Goal: Contribute content: Contribute content

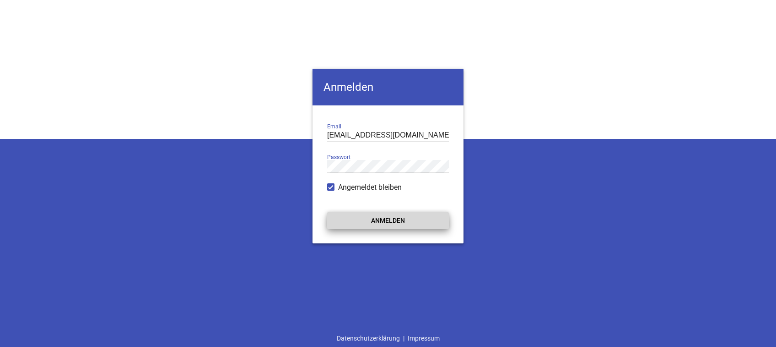
click at [404, 219] on button "Anmelden" at bounding box center [388, 220] width 122 height 16
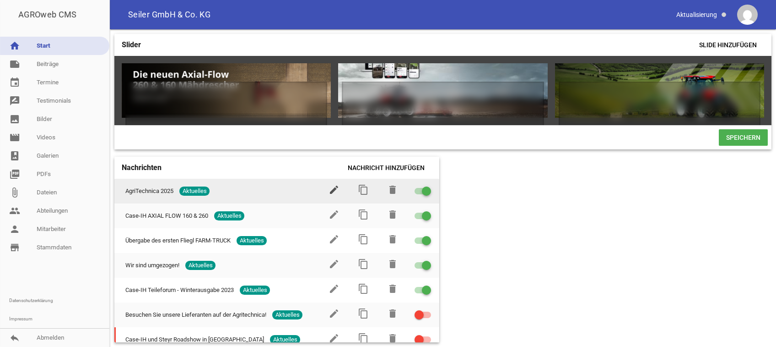
click at [329, 195] on icon "edit" at bounding box center [334, 189] width 11 height 11
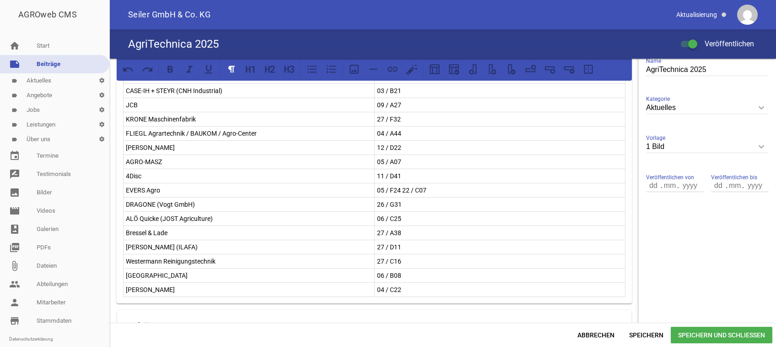
scroll to position [230, 0]
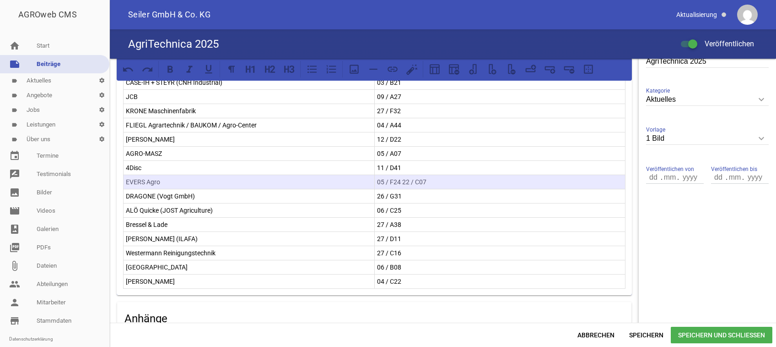
drag, startPoint x: 366, startPoint y: 177, endPoint x: 378, endPoint y: 180, distance: 12.2
click at [378, 180] on tr "EVERS Agro 05 / F24 22 / C07" at bounding box center [375, 182] width 502 height 14
click at [549, 69] on icon at bounding box center [550, 69] width 12 height 12
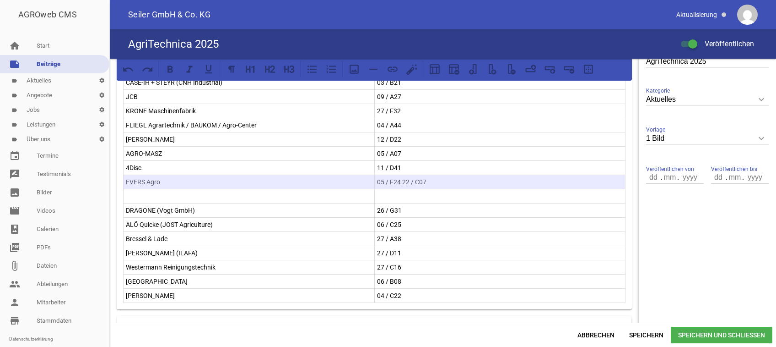
click at [211, 194] on p at bounding box center [249, 195] width 246 height 11
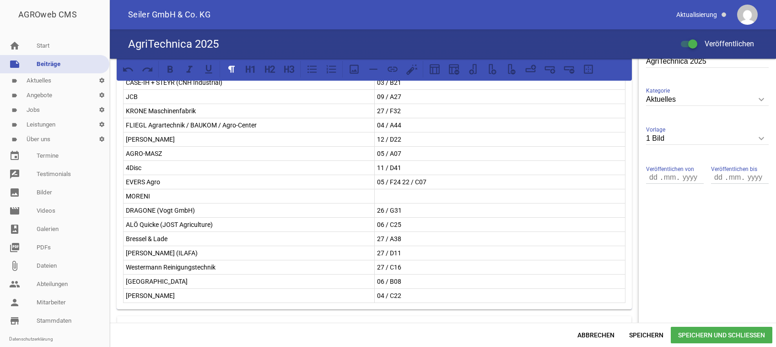
click at [384, 194] on p at bounding box center [500, 195] width 246 height 11
click at [381, 190] on p "11 C59" at bounding box center [500, 195] width 246 height 11
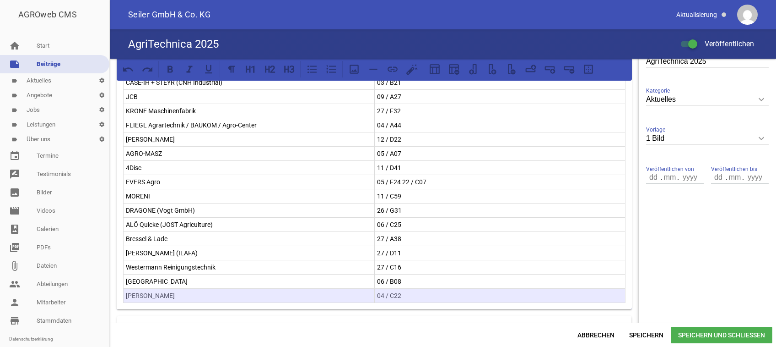
drag, startPoint x: 363, startPoint y: 289, endPoint x: 386, endPoint y: 293, distance: 23.6
click at [386, 293] on tr "BOHNENKAMP 04 / C22" at bounding box center [375, 295] width 502 height 14
click at [548, 69] on icon at bounding box center [550, 68] width 10 height 4
click at [231, 307] on p at bounding box center [249, 309] width 246 height 11
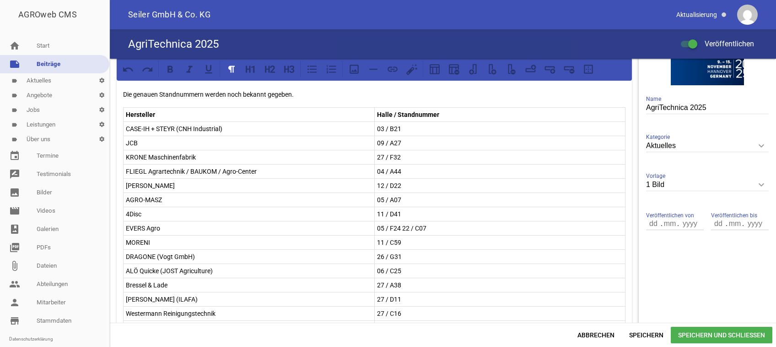
scroll to position [369, 0]
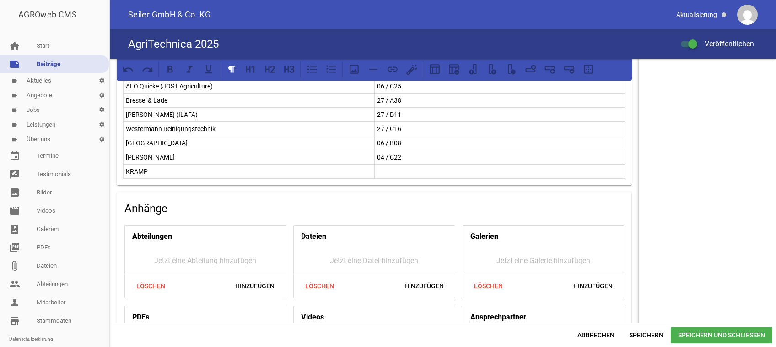
click at [397, 169] on p at bounding box center [500, 171] width 246 height 11
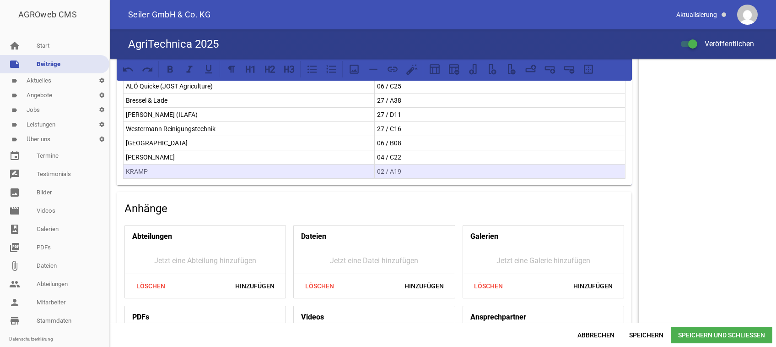
drag, startPoint x: 369, startPoint y: 165, endPoint x: 381, endPoint y: 167, distance: 12.0
click at [381, 167] on tr "KRAMP 02 / A19" at bounding box center [375, 171] width 502 height 14
click at [546, 70] on icon at bounding box center [550, 68] width 10 height 4
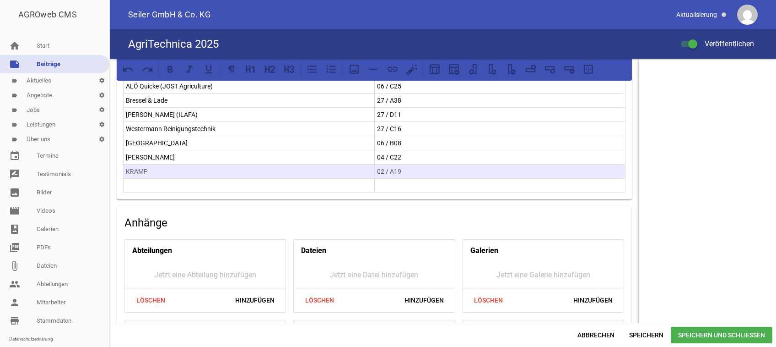
click at [173, 181] on p at bounding box center [249, 185] width 246 height 11
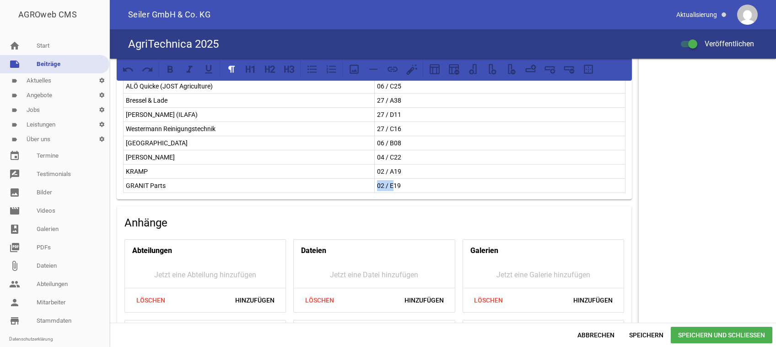
drag, startPoint x: 370, startPoint y: 181, endPoint x: 389, endPoint y: 182, distance: 18.3
click at [389, 182] on td "02 / E19" at bounding box center [499, 186] width 251 height 14
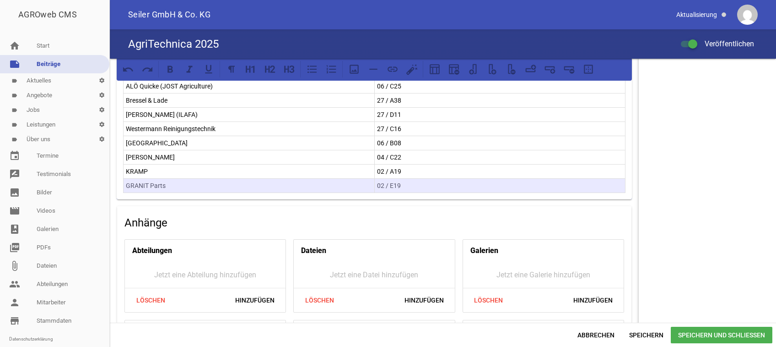
drag, startPoint x: 364, startPoint y: 180, endPoint x: 389, endPoint y: 182, distance: 25.2
click at [389, 182] on tr "GRANIT Parts 02 / E19" at bounding box center [375, 186] width 502 height 14
click at [548, 68] on icon at bounding box center [550, 69] width 12 height 12
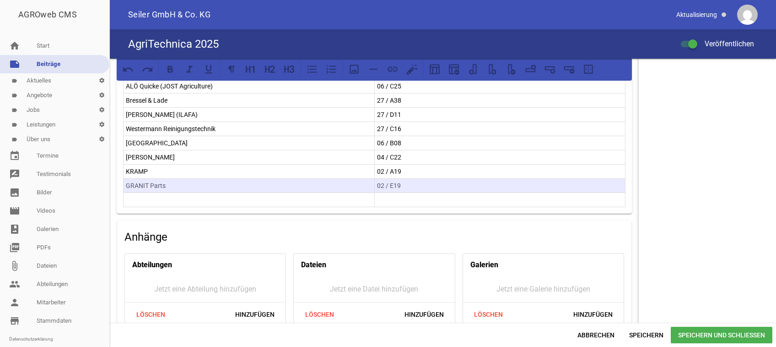
click at [174, 196] on p at bounding box center [249, 199] width 246 height 11
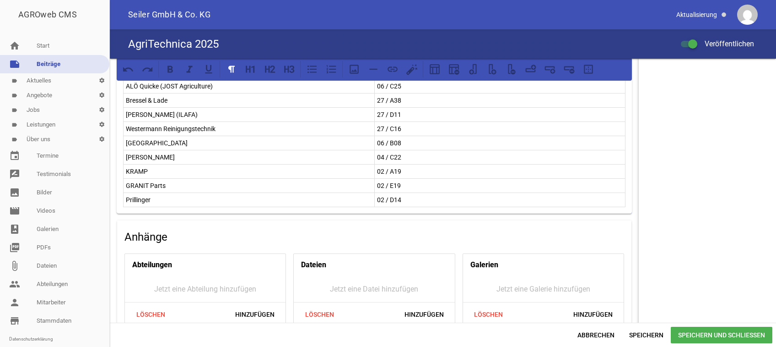
click at [709, 333] on span "Speichern und Schließen" at bounding box center [722, 334] width 102 height 16
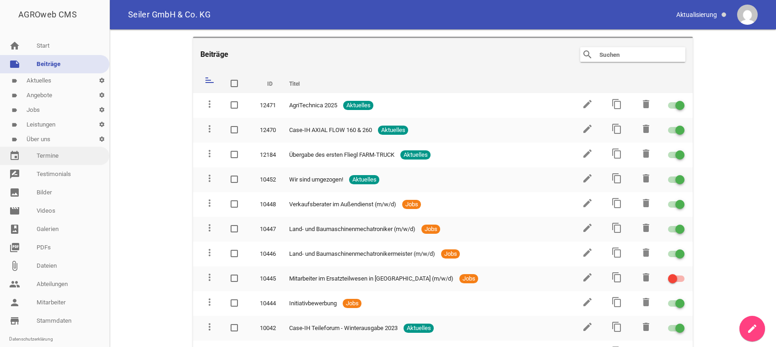
click at [41, 155] on link "event Termine" at bounding box center [54, 155] width 109 height 18
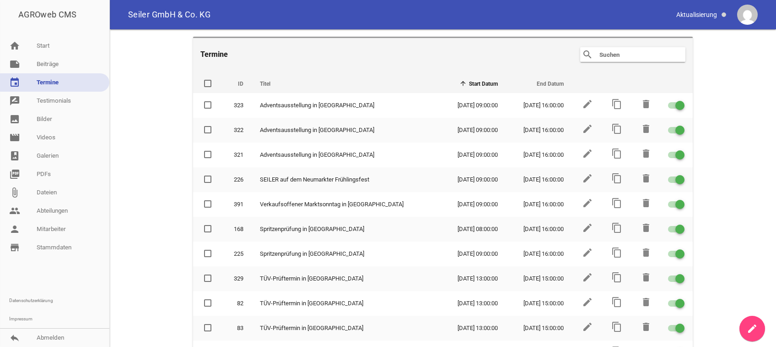
click at [751, 324] on icon "create" at bounding box center [752, 328] width 11 height 11
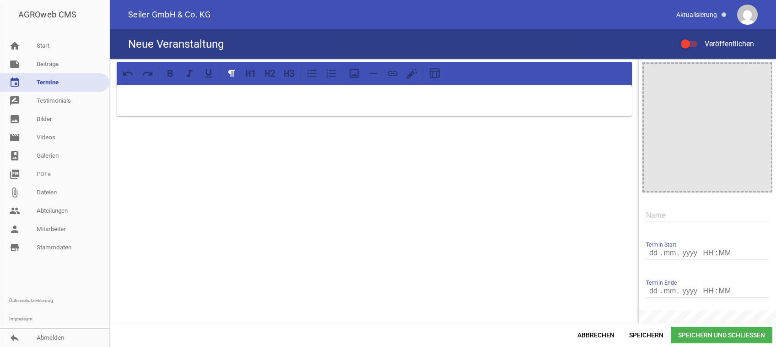
click at [657, 217] on input "text" at bounding box center [707, 215] width 123 height 12
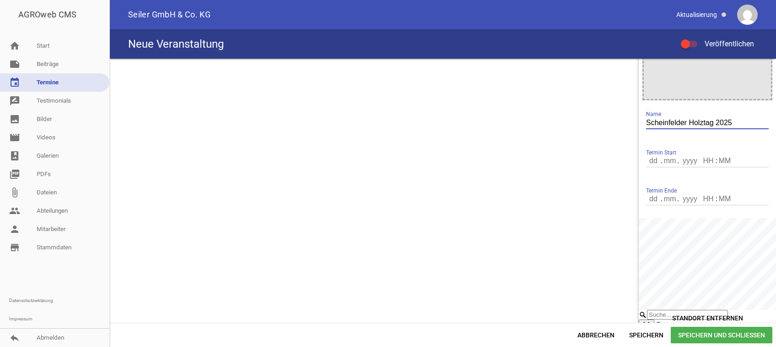
type input "Scheinfelder Holztag 2025"
click at [646, 158] on input "number" at bounding box center [654, 161] width 16 height 12
type input "19"
type input "10"
type input "2025"
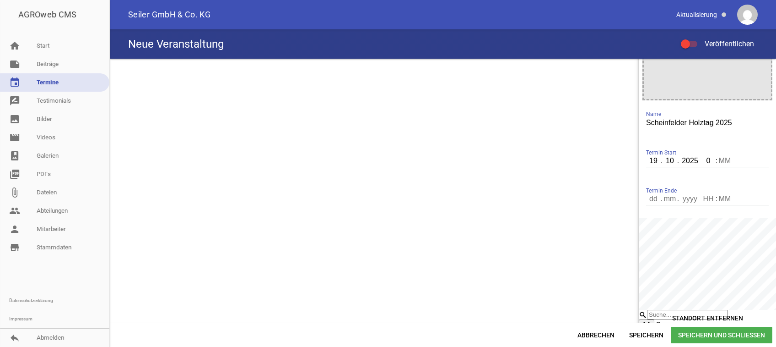
type input "09"
type input "00"
click at [701, 159] on input "09" at bounding box center [708, 161] width 16 height 12
type input "11"
click at [646, 200] on input "number" at bounding box center [654, 199] width 16 height 12
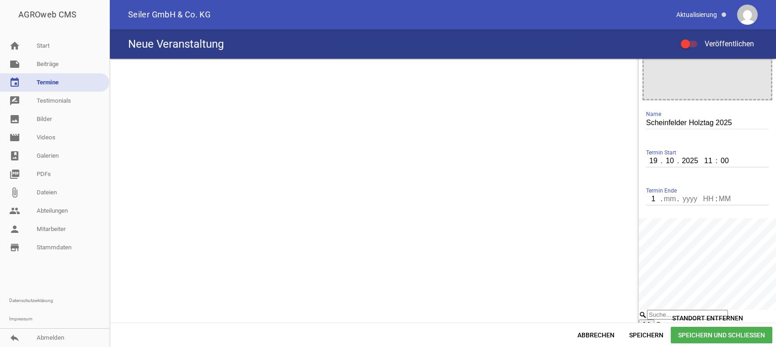
type input "19"
type input "10"
type input "2025"
type input "17"
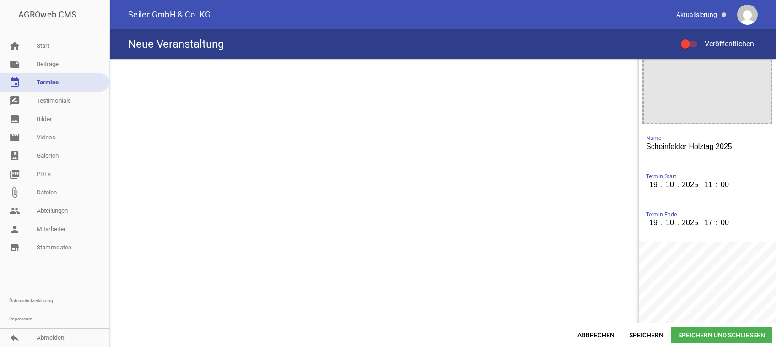
scroll to position [0, 0]
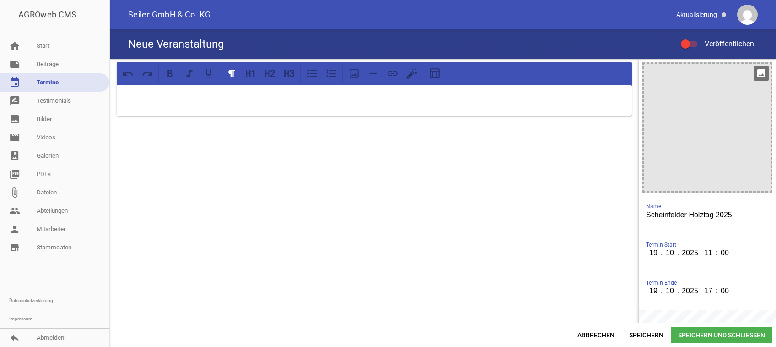
type input "00"
click at [705, 126] on div at bounding box center [707, 127] width 127 height 127
click at [758, 73] on icon "image" at bounding box center [761, 73] width 15 height 15
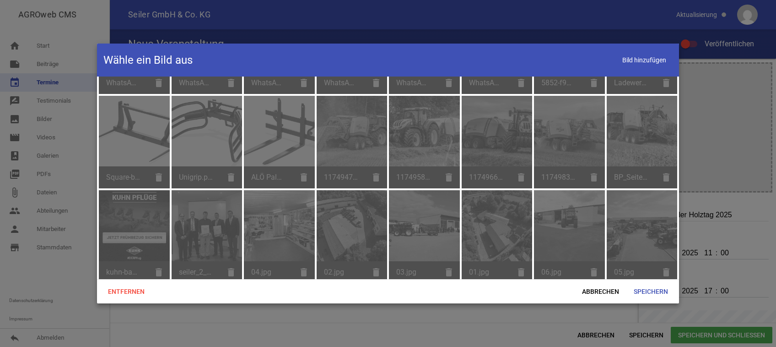
scroll to position [3150, 0]
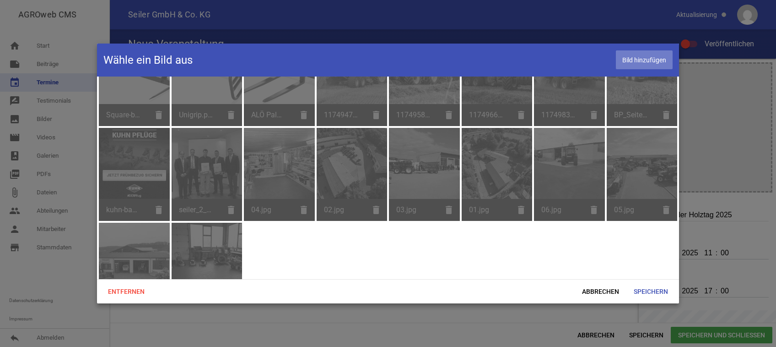
click at [640, 51] on span "Bild hinzufügen" at bounding box center [644, 59] width 57 height 19
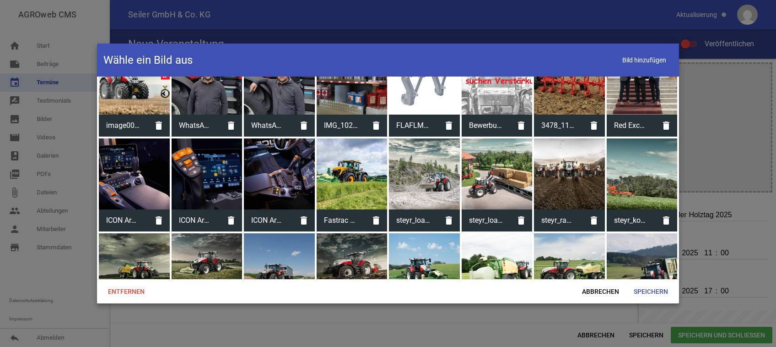
scroll to position [1244, 0]
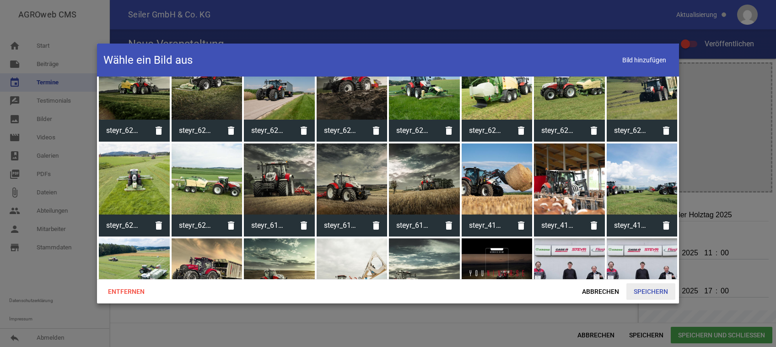
click at [648, 292] on span "Speichern" at bounding box center [651, 291] width 49 height 16
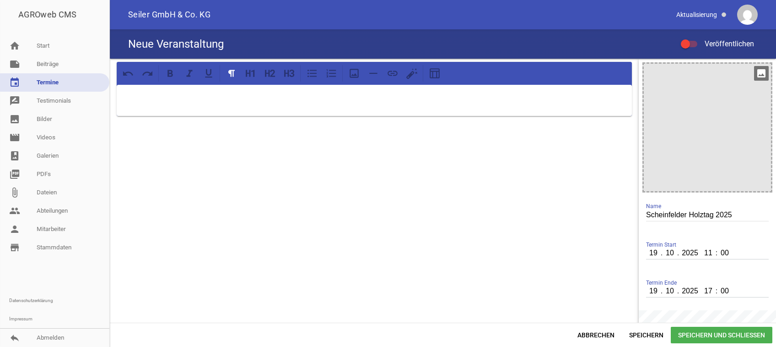
click at [758, 74] on icon "image" at bounding box center [761, 73] width 15 height 15
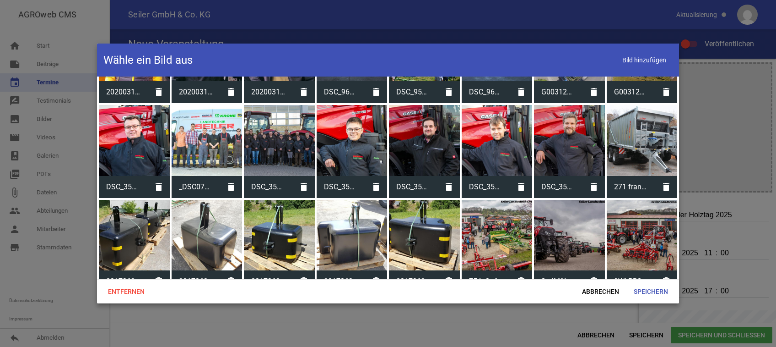
scroll to position [1659, 0]
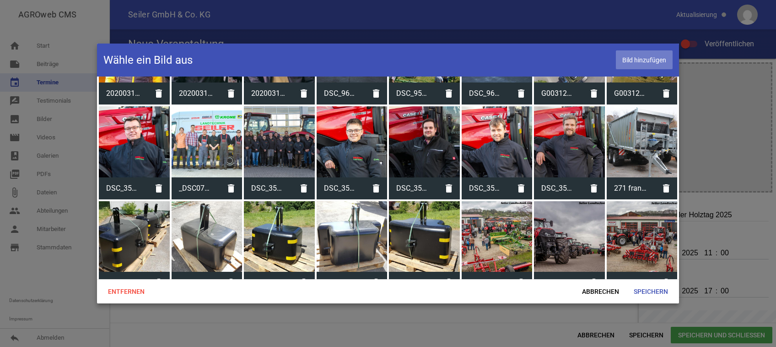
click at [645, 65] on span "Bild hinzufügen" at bounding box center [644, 59] width 57 height 19
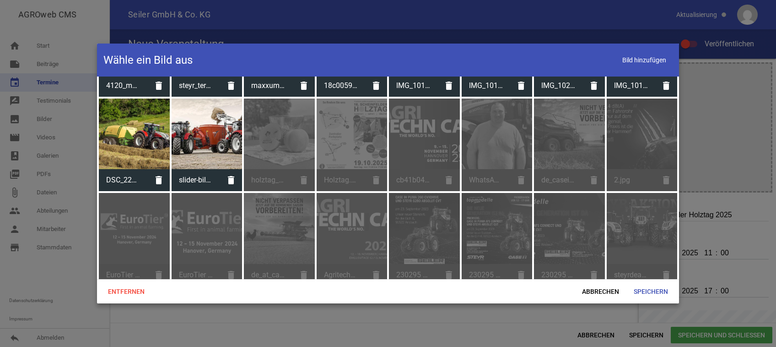
scroll to position [1890, 0]
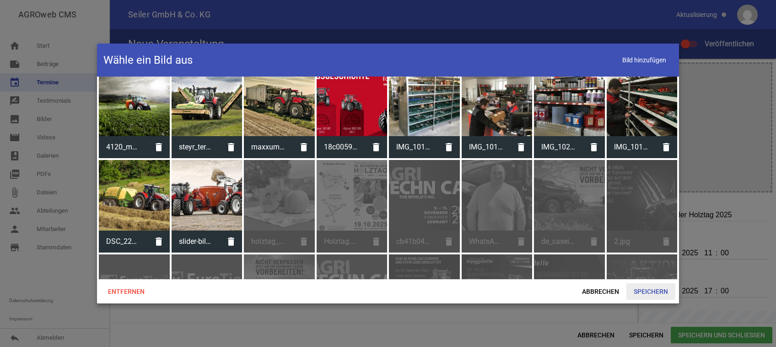
click at [660, 293] on span "Speichern" at bounding box center [651, 291] width 49 height 16
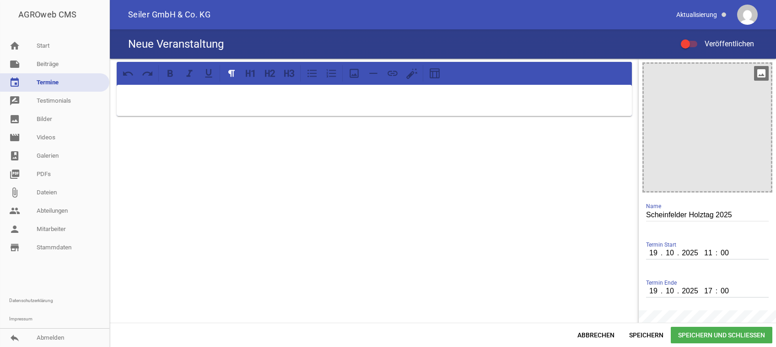
click at [754, 71] on icon "image" at bounding box center [761, 73] width 15 height 15
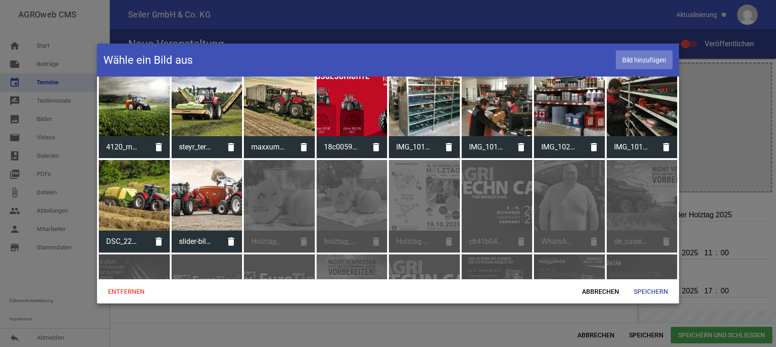
click at [645, 54] on span "Bild hinzufügen" at bounding box center [644, 59] width 57 height 19
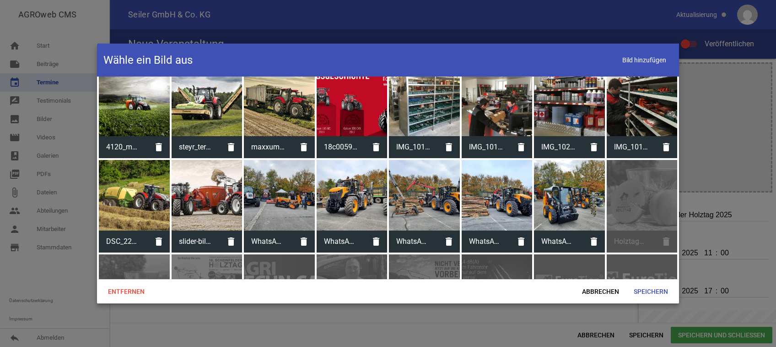
click at [270, 174] on div at bounding box center [279, 195] width 71 height 71
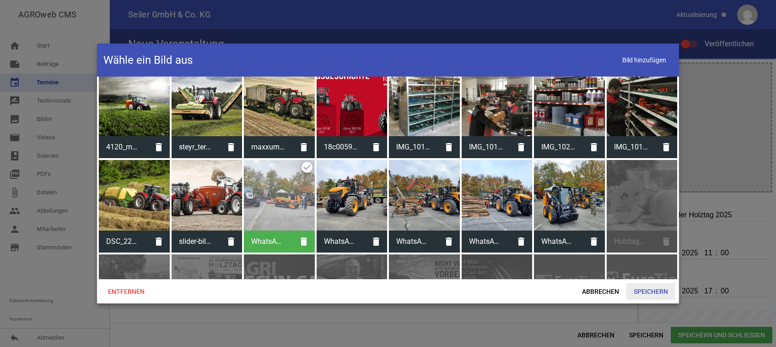
click at [656, 293] on span "Speichern" at bounding box center [651, 291] width 49 height 16
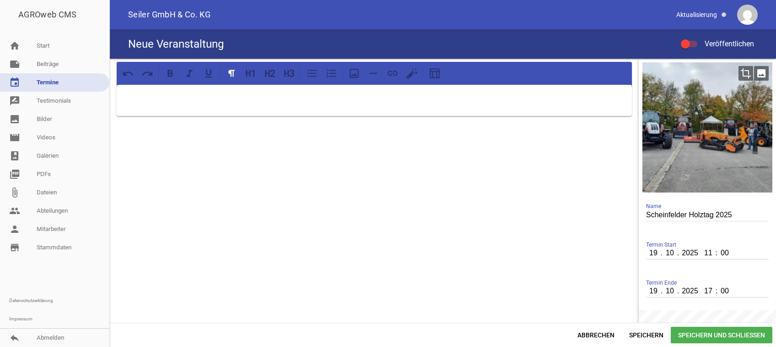
click at [739, 76] on icon "crop" at bounding box center [746, 73] width 15 height 15
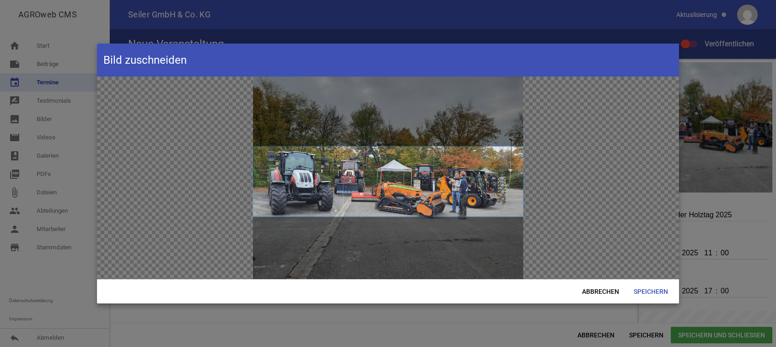
click at [449, 185] on span at bounding box center [388, 181] width 271 height 70
click at [655, 287] on span "Speichern" at bounding box center [651, 291] width 49 height 16
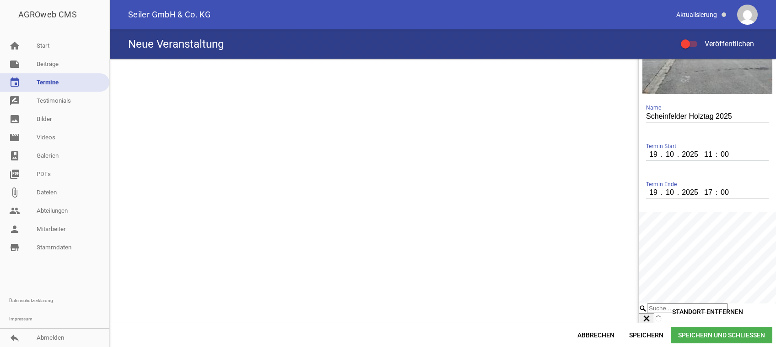
scroll to position [99, 0]
click at [677, 302] on input "Suche..." at bounding box center [687, 307] width 81 height 10
type input "[GEOGRAPHIC_DATA], Kreis [GEOGRAPHIC_DATA], [GEOGRAPHIC_DATA], [GEOGRAPHIC_DATA]"
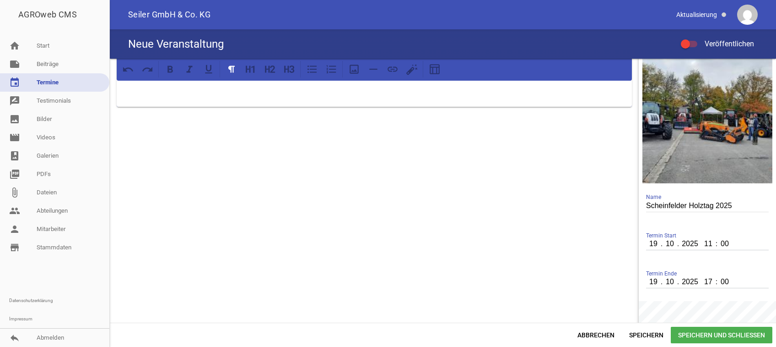
scroll to position [0, 0]
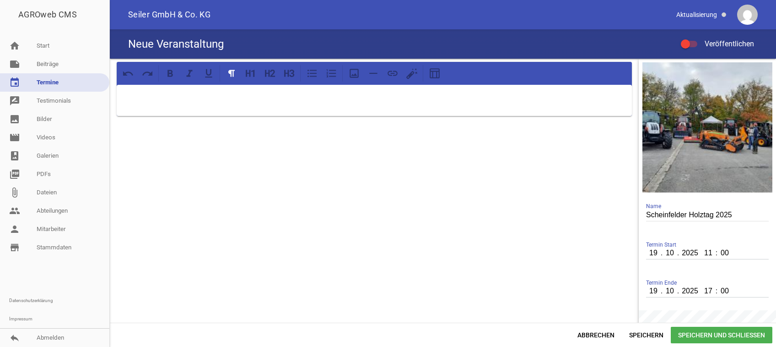
click at [279, 92] on p at bounding box center [374, 96] width 503 height 11
click at [250, 43] on div "Neue Veranstaltung Veröffentlichen" at bounding box center [443, 43] width 667 height 29
click at [122, 92] on div "Am [DATE] findet wieder der alljährliche Holztag in [GEOGRAPHIC_DATA] statt." at bounding box center [374, 100] width 515 height 31
click at [248, 76] on icon at bounding box center [251, 73] width 12 height 12
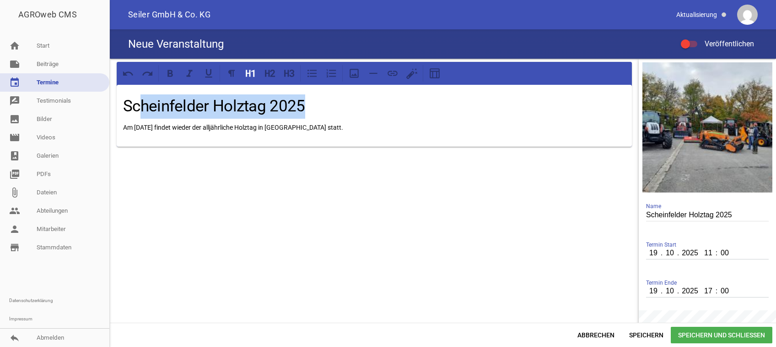
drag, startPoint x: 288, startPoint y: 99, endPoint x: 92, endPoint y: 99, distance: 195.9
click at [110, 99] on div "Scheinfelder Holztag 2025 Am [DATE] findet wieder der alljährliche Holztag in […" at bounding box center [443, 191] width 667 height 264
click at [272, 108] on h1 "Scheinfelder Holztag 2025" at bounding box center [374, 106] width 503 height 24
drag, startPoint x: 309, startPoint y: 108, endPoint x: 125, endPoint y: 106, distance: 183.6
click at [125, 106] on h1 "Scheinfelder Holztag 2025" at bounding box center [374, 106] width 503 height 24
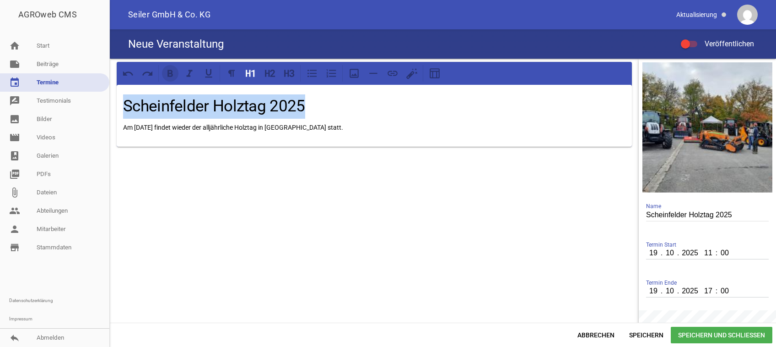
click at [175, 74] on icon at bounding box center [170, 73] width 12 height 12
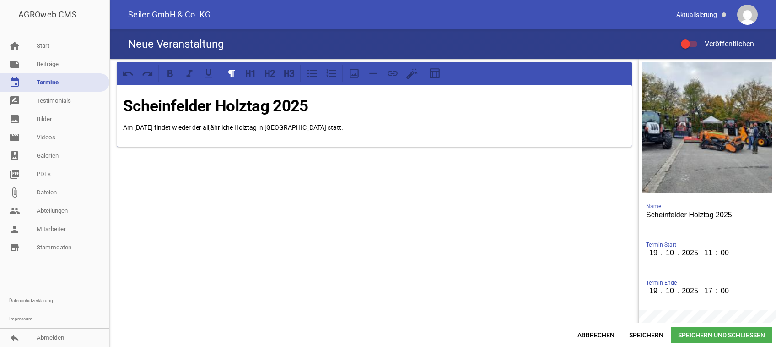
click at [338, 124] on p "Am [DATE] findet wieder der alljährliche Holztag in [GEOGRAPHIC_DATA] statt." at bounding box center [374, 127] width 503 height 11
click at [352, 77] on icon at bounding box center [354, 73] width 9 height 9
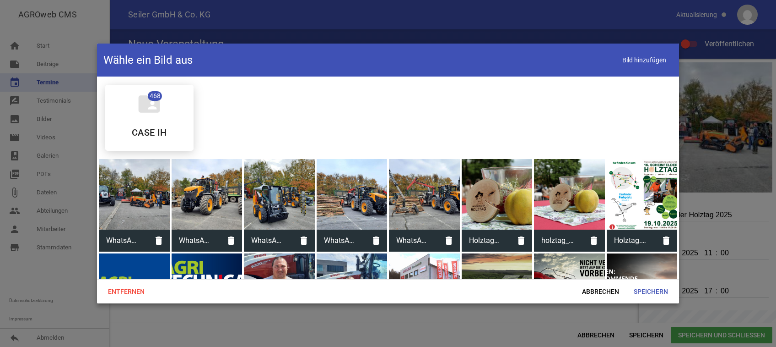
click at [629, 197] on div at bounding box center [642, 194] width 71 height 71
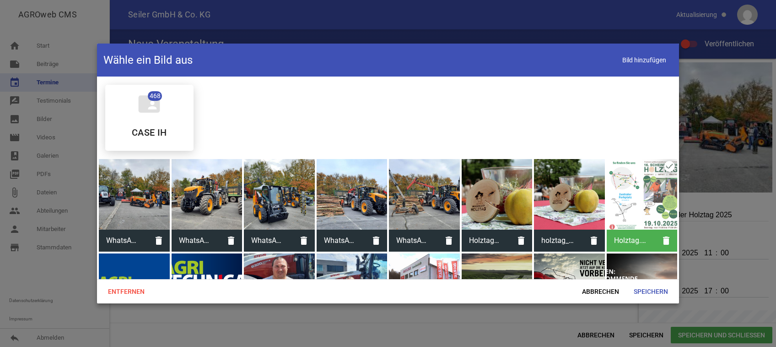
click at [142, 210] on div at bounding box center [134, 194] width 71 height 71
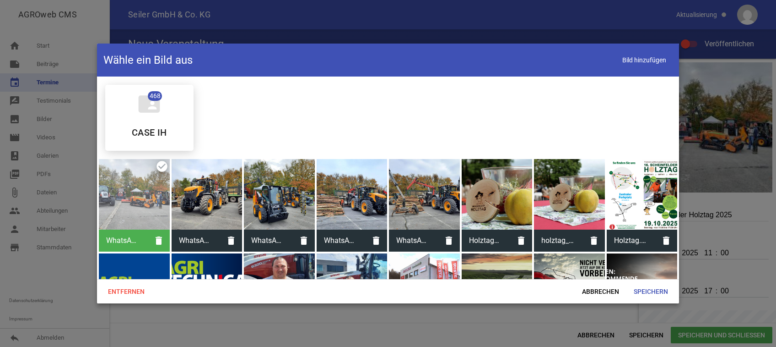
click at [282, 215] on div at bounding box center [279, 194] width 71 height 71
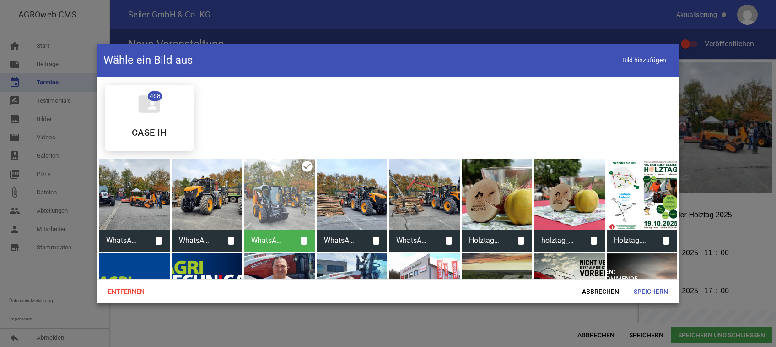
click at [628, 200] on div at bounding box center [642, 194] width 71 height 71
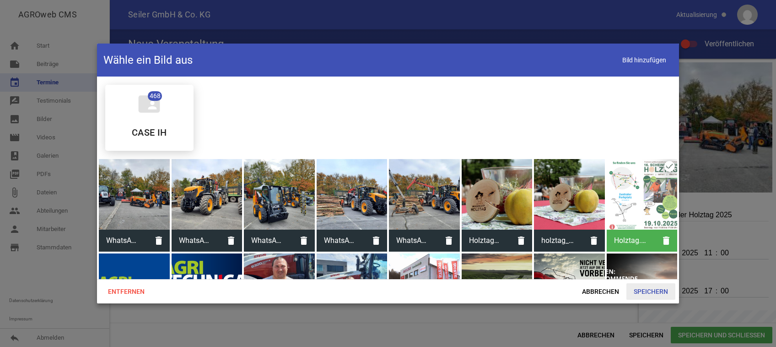
click at [645, 293] on span "Speichern" at bounding box center [651, 291] width 49 height 16
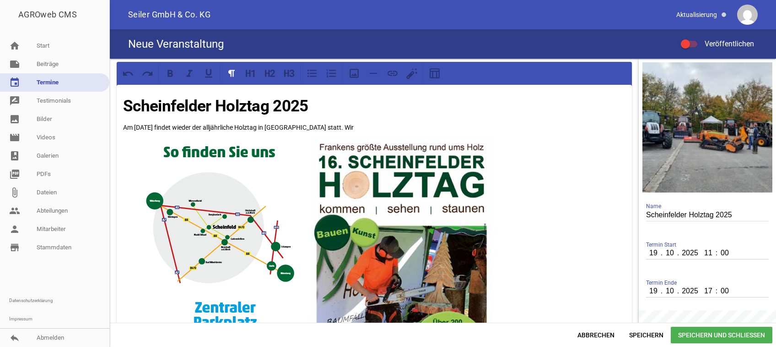
click at [358, 125] on p "Am [DATE] findet wieder der alljährliche Holztag in [GEOGRAPHIC_DATA] statt. Wir" at bounding box center [374, 302] width 503 height 360
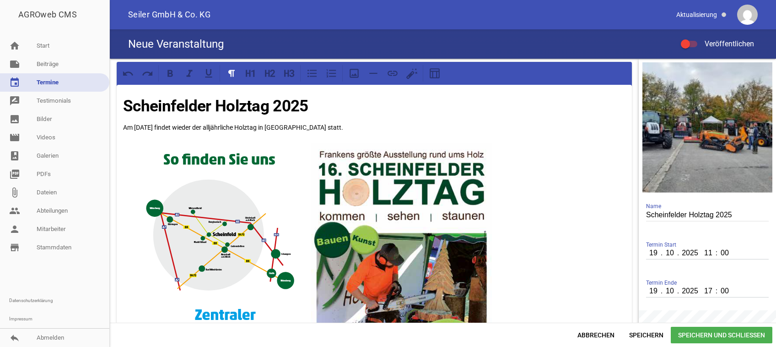
click at [338, 120] on div "Scheinfelder Holztag 2025 Am [DATE] findet wieder der alljährliche Holztag in […" at bounding box center [374, 294] width 515 height 418
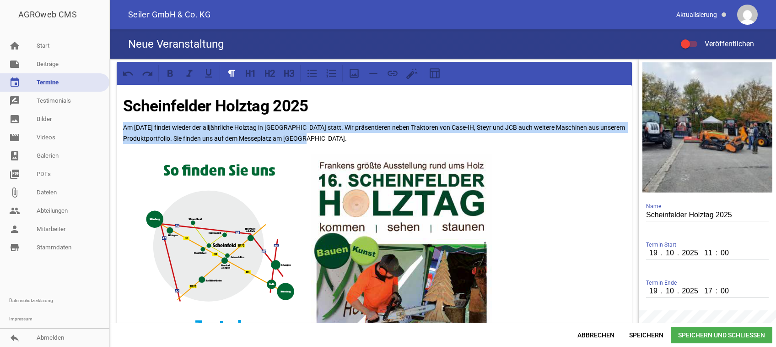
drag, startPoint x: 312, startPoint y: 135, endPoint x: 116, endPoint y: 128, distance: 196.0
click at [116, 128] on div "Scheinfelder Holztag 2025 Am [DATE] findet wieder der alljährliche Holztag in […" at bounding box center [374, 288] width 529 height 459
click at [173, 73] on icon at bounding box center [170, 73] width 12 height 12
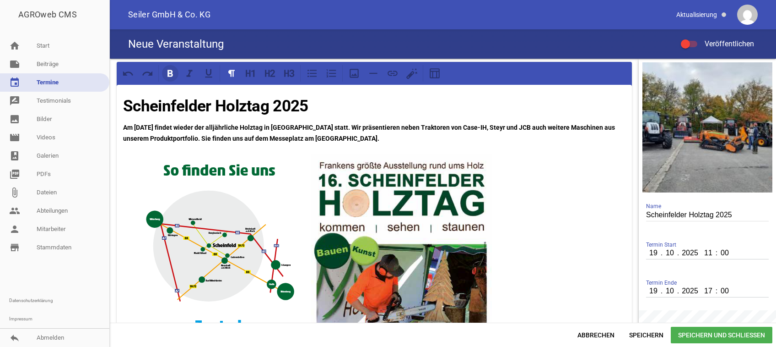
click at [169, 75] on icon at bounding box center [170, 73] width 12 height 12
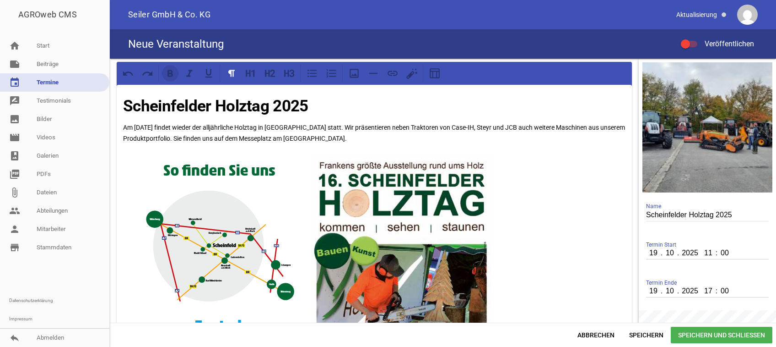
click at [169, 75] on icon at bounding box center [170, 73] width 12 height 12
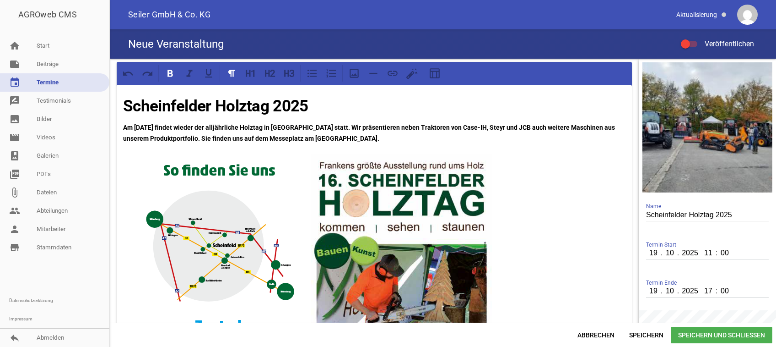
click at [360, 141] on p "Am [DATE] findet wieder der alljährliche Holztag in [GEOGRAPHIC_DATA] statt. Wi…" at bounding box center [374, 133] width 503 height 22
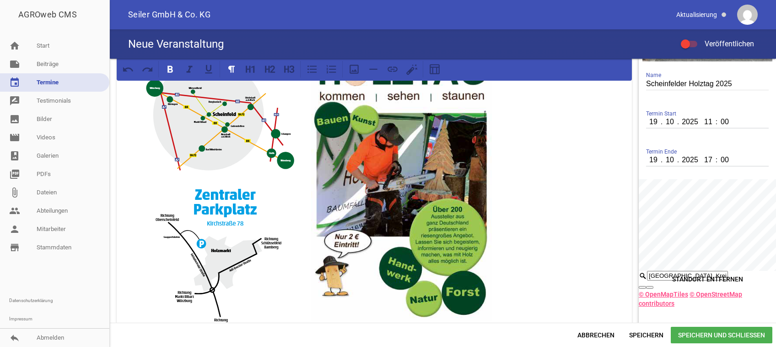
scroll to position [138, 0]
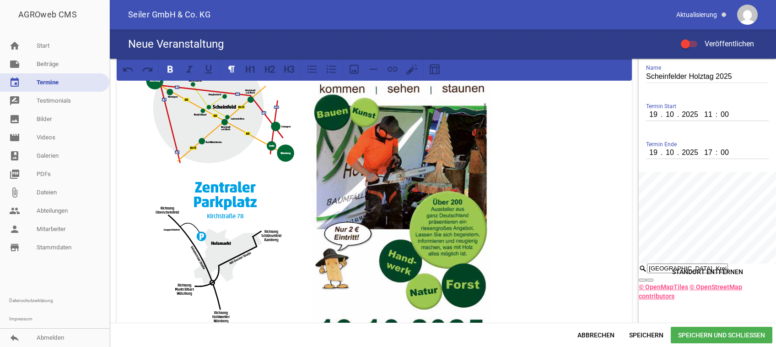
click at [702, 332] on span "Speichern und Schließen" at bounding box center [722, 334] width 102 height 16
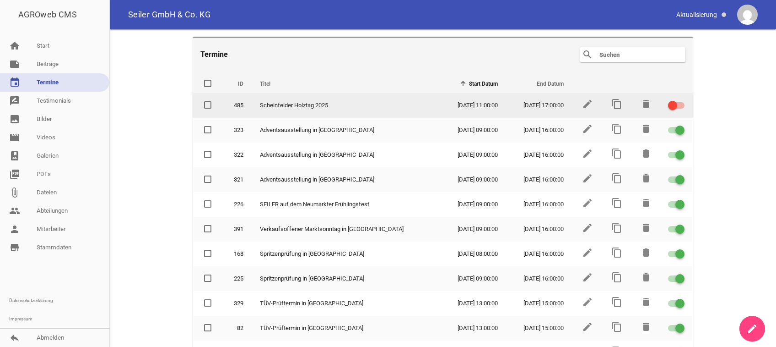
click at [670, 103] on div at bounding box center [676, 105] width 16 height 6
click at [682, 100] on input "checkbox" at bounding box center [682, 100] width 0 height 0
